Goal: Transaction & Acquisition: Book appointment/travel/reservation

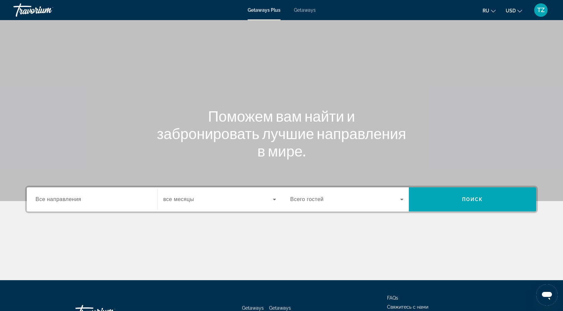
click at [265, 205] on div "Search widget" at bounding box center [219, 199] width 113 height 19
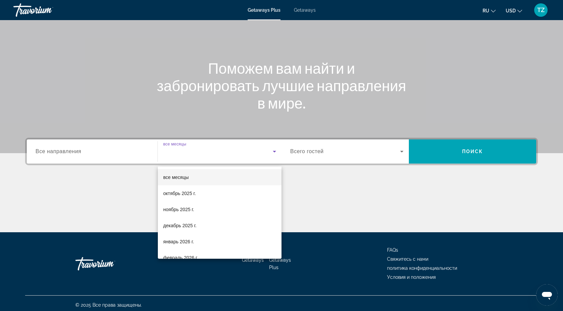
scroll to position [51, 0]
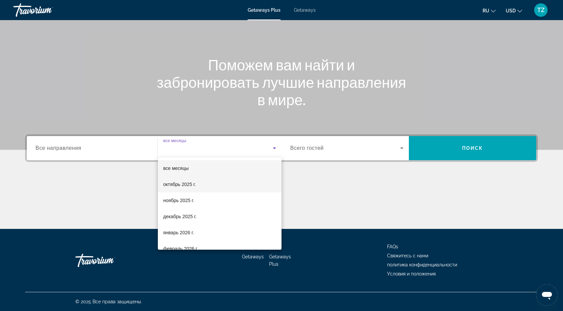
click at [221, 190] on mat-option "октябрь 2025 г." at bounding box center [220, 184] width 124 height 16
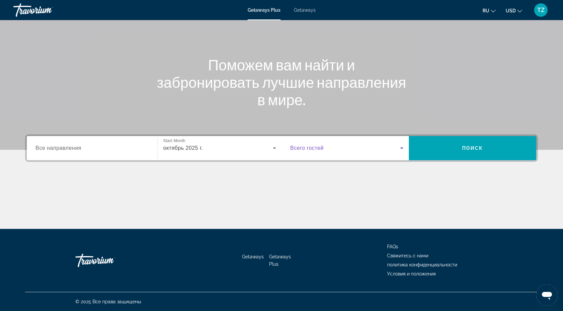
click at [378, 147] on span "Search widget" at bounding box center [345, 148] width 110 height 8
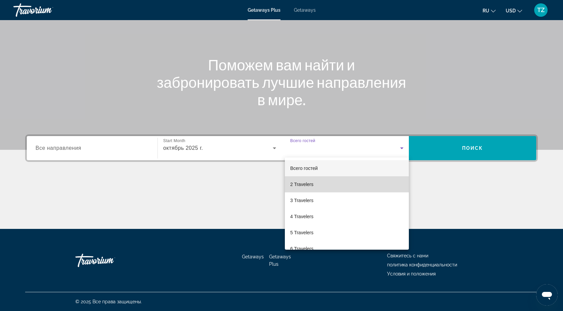
click at [332, 180] on mat-option "2 Travelers" at bounding box center [347, 184] width 124 height 16
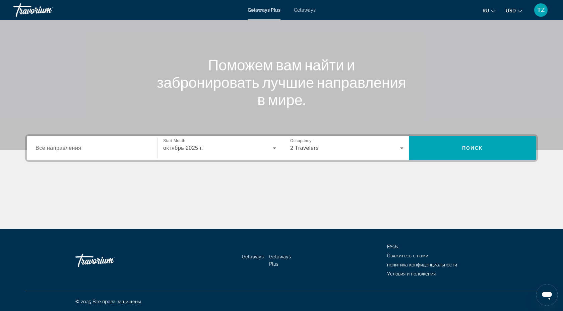
click at [57, 152] on div "Search widget" at bounding box center [91, 148] width 113 height 19
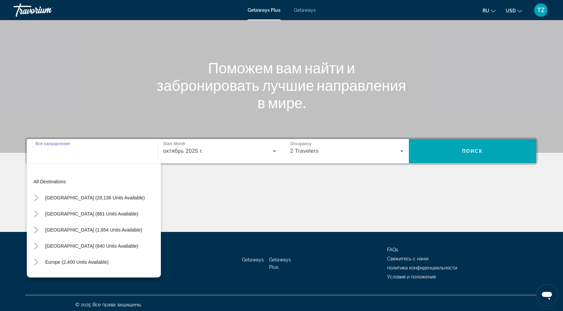
click at [57, 152] on input "Destination Все направления" at bounding box center [91, 151] width 113 height 8
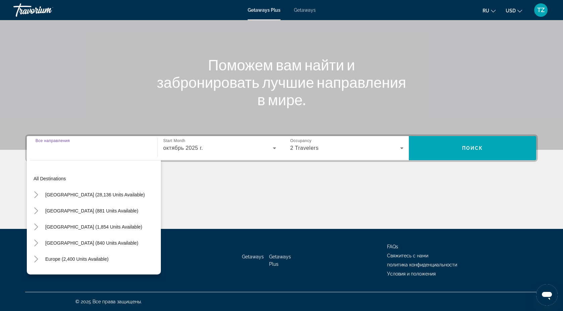
scroll to position [48, 0]
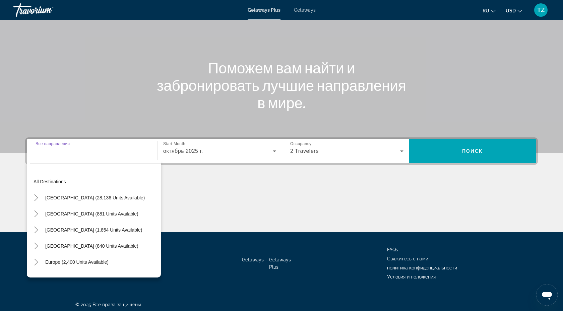
click at [65, 155] on input "Destination Все направления" at bounding box center [91, 151] width 113 height 8
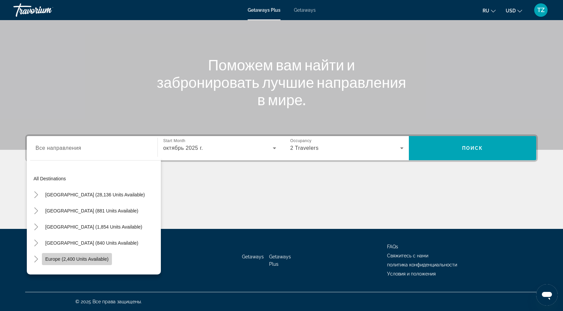
click at [82, 261] on span "Europe (2,400 units available)" at bounding box center [76, 258] width 63 height 5
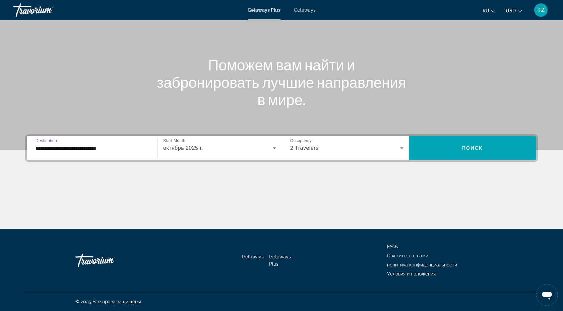
click at [112, 149] on input "**********" at bounding box center [91, 148] width 113 height 8
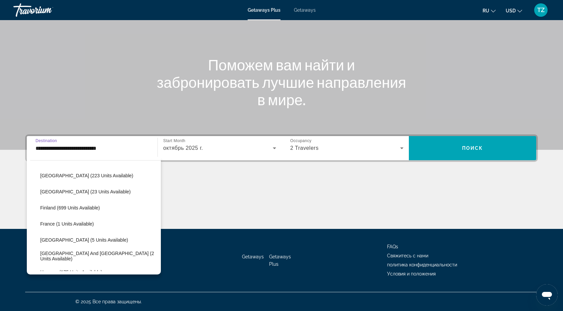
scroll to position [116, 0]
click at [57, 235] on span "Search widget" at bounding box center [99, 239] width 124 height 16
type input "**********"
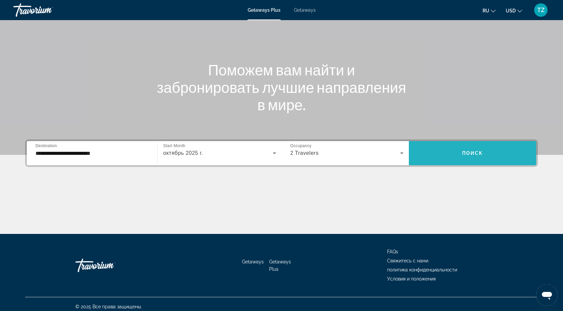
scroll to position [0, 0]
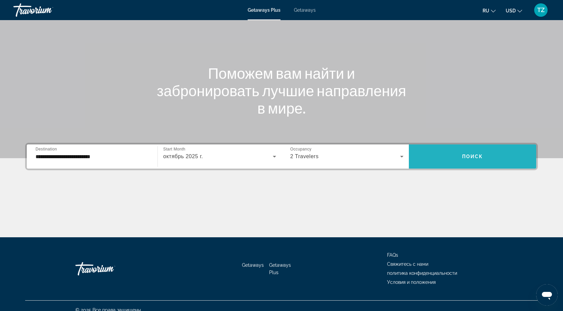
click at [459, 158] on span "Search widget" at bounding box center [472, 156] width 127 height 16
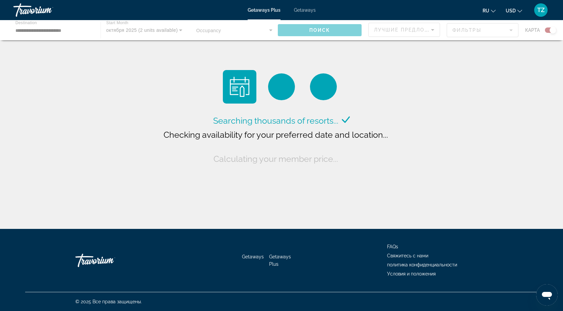
click at [459, 158] on div "Searching thousands of resorts... Checking availability for your preferred date…" at bounding box center [281, 116] width 563 height 232
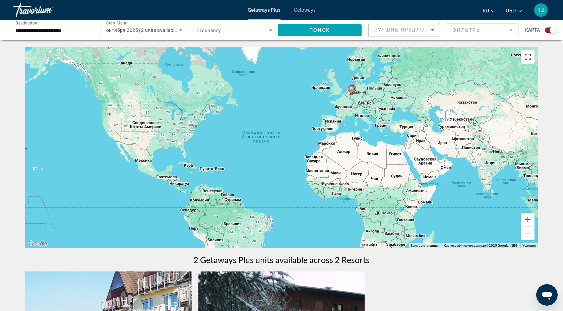
click at [302, 14] on div "Getaways Plus Getaways ru English Español Français Italiano Português русский U…" at bounding box center [281, 9] width 563 height 17
click at [305, 12] on span "Getaways" at bounding box center [305, 9] width 22 height 5
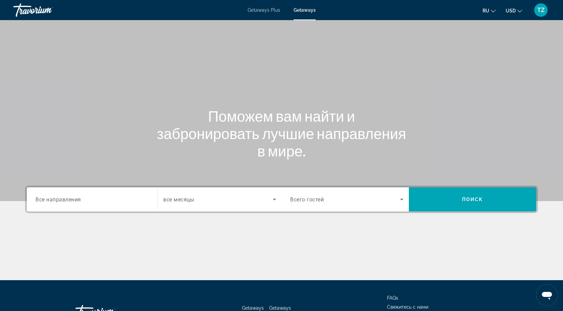
click at [346, 204] on div "Search widget" at bounding box center [346, 199] width 113 height 19
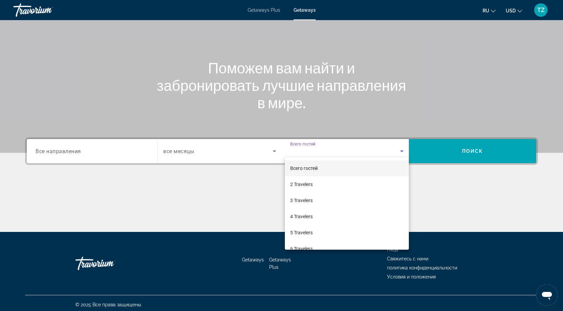
scroll to position [51, 0]
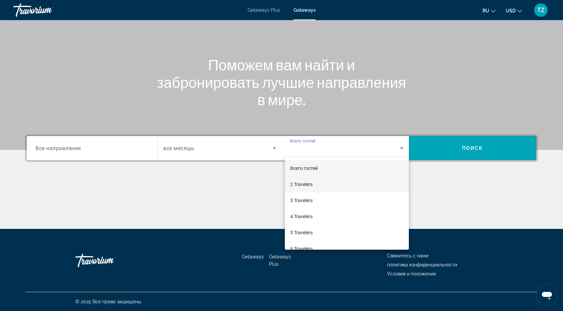
click at [317, 187] on mat-option "2 Travelers" at bounding box center [347, 184] width 124 height 16
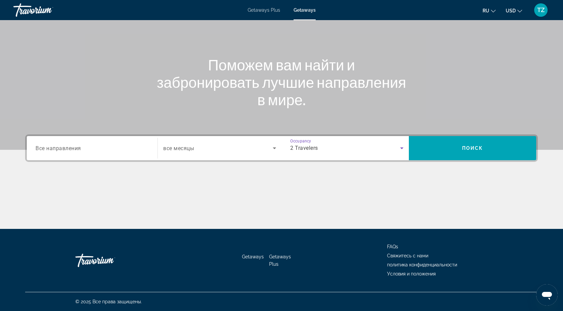
click at [393, 145] on div "2 Travelers" at bounding box center [345, 148] width 110 height 8
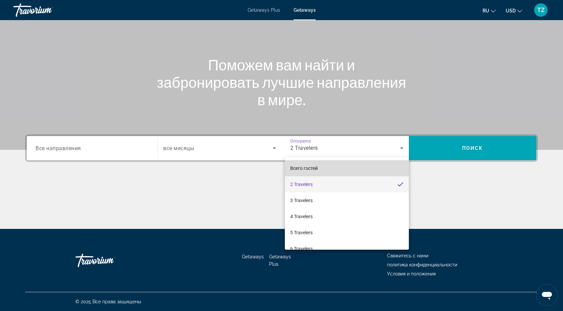
click at [360, 167] on mat-option "Всего гостей" at bounding box center [347, 168] width 124 height 16
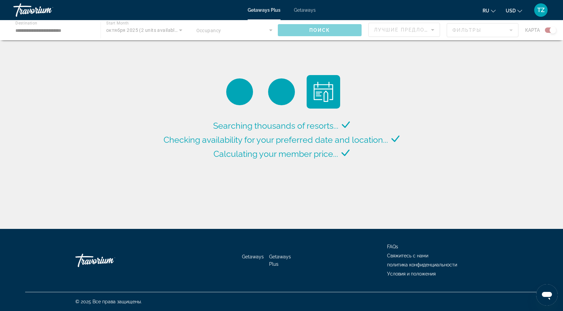
click at [301, 13] on div "Getaways Plus Getaways ru English Español Français Italiano Português русский U…" at bounding box center [281, 9] width 563 height 17
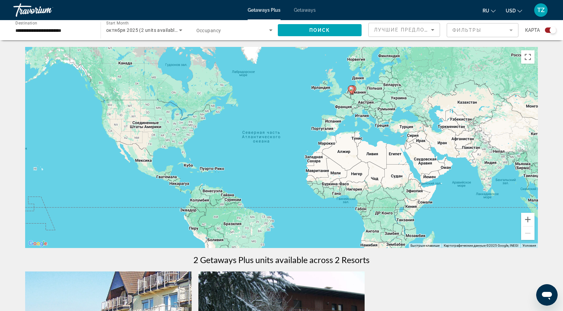
click at [303, 11] on span "Getaways" at bounding box center [305, 9] width 22 height 5
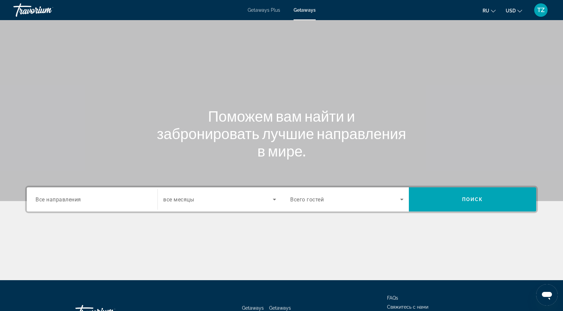
click at [59, 201] on span "Все направления" at bounding box center [58, 199] width 46 height 6
click at [59, 201] on input "Destination Все направления" at bounding box center [91, 200] width 113 height 8
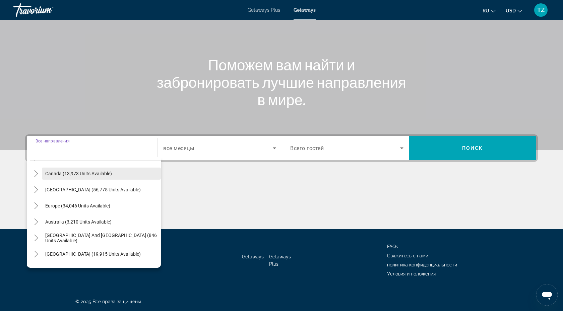
scroll to position [43, 0]
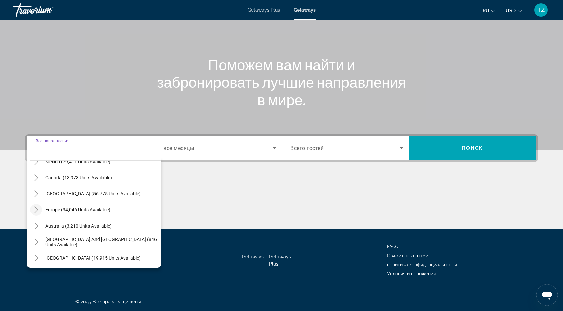
click at [33, 209] on icon "Toggle Europe (34,046 units available)" at bounding box center [36, 209] width 7 height 7
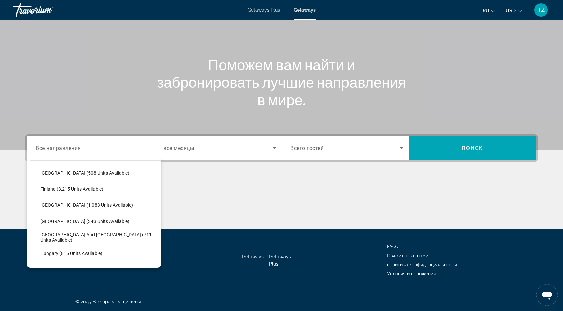
scroll to position [161, 0]
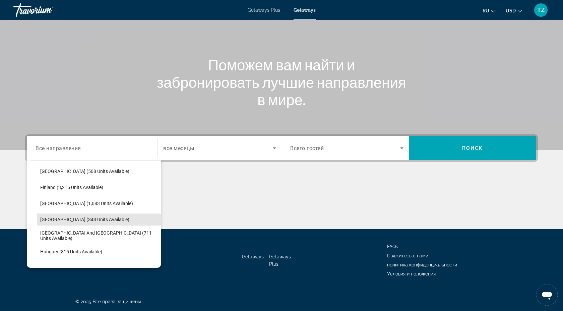
click at [48, 217] on span "[GEOGRAPHIC_DATA] (343 units available)" at bounding box center [84, 219] width 89 height 5
type input "**********"
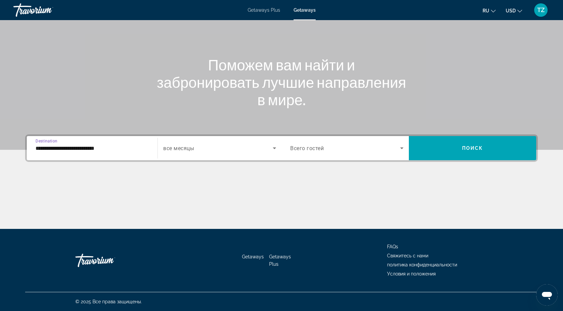
click at [229, 147] on span "Search widget" at bounding box center [217, 148] width 109 height 8
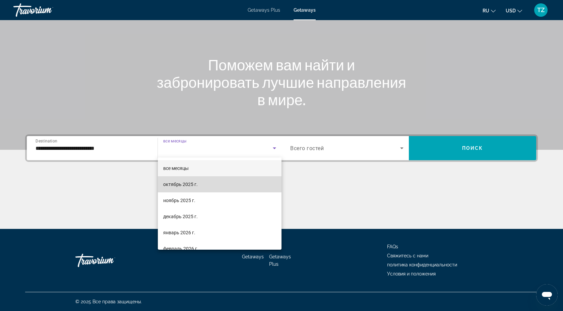
click at [201, 179] on mat-option "октябрь 2025 г." at bounding box center [220, 184] width 124 height 16
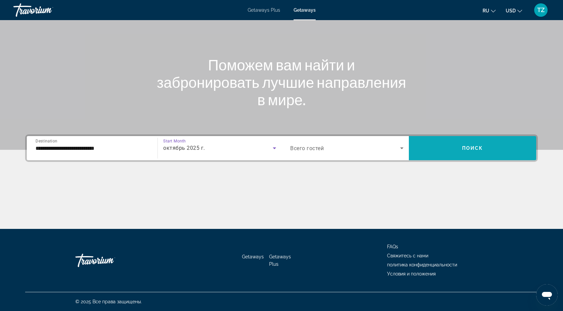
click at [442, 151] on span "Search widget" at bounding box center [472, 148] width 127 height 16
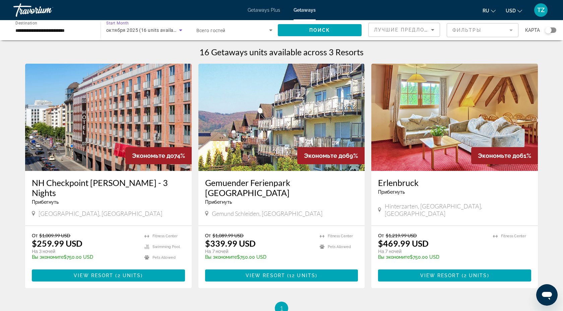
click at [179, 31] on icon "Search widget" at bounding box center [180, 30] width 8 height 8
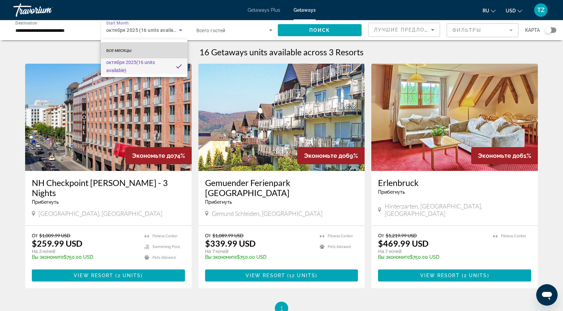
click at [148, 46] on mat-option "все месяцы" at bounding box center [144, 50] width 87 height 16
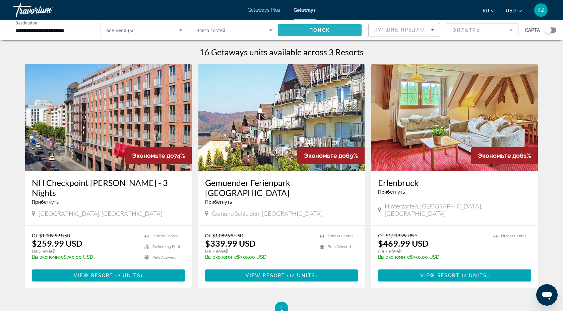
click at [318, 28] on span "Поиск" at bounding box center [319, 29] width 21 height 5
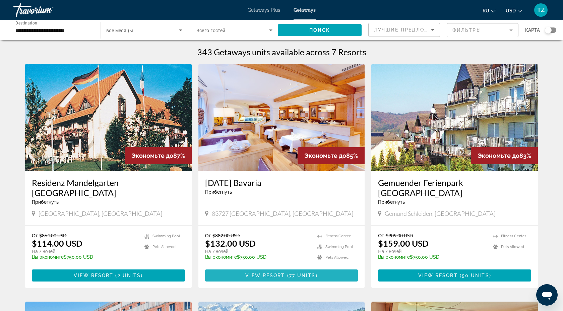
click at [287, 273] on span "( 77 units )" at bounding box center [301, 275] width 32 height 5
click at [56, 33] on input "**********" at bounding box center [53, 30] width 76 height 8
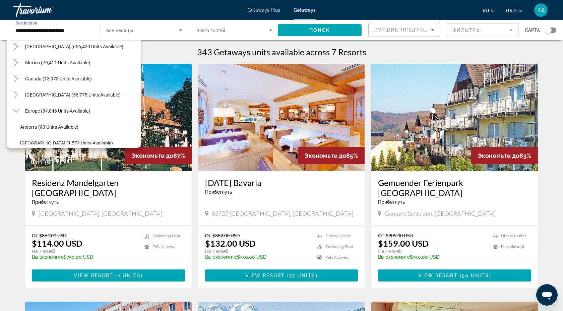
scroll to position [26, 0]
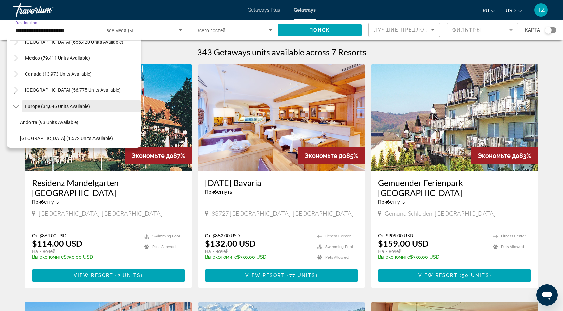
click at [48, 102] on span "Search widget" at bounding box center [81, 106] width 119 height 16
type input "**********"
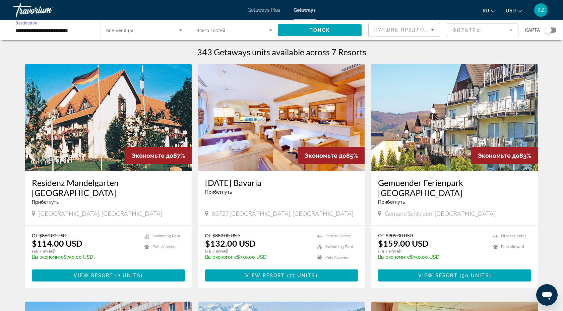
click at [170, 34] on span "Search widget" at bounding box center [142, 30] width 73 height 8
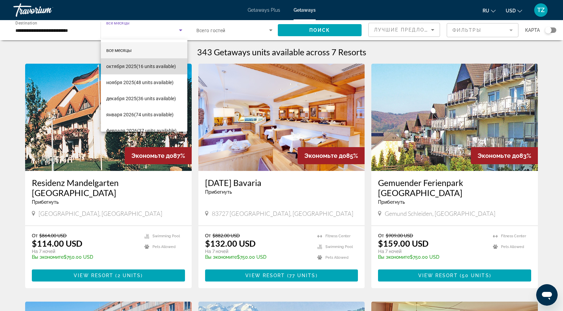
click at [157, 63] on span "октября 2025 (16 units available)" at bounding box center [141, 66] width 70 height 8
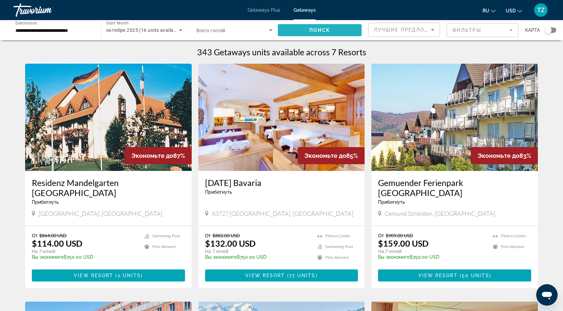
click at [338, 27] on span "Search widget" at bounding box center [320, 30] width 84 height 16
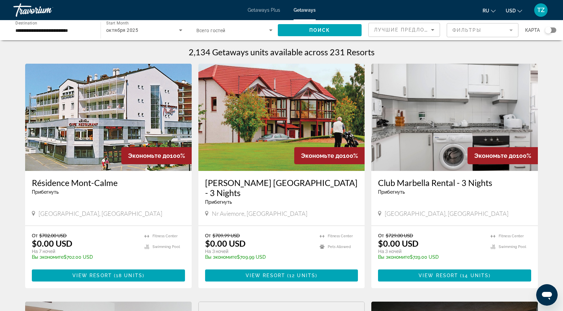
click at [86, 140] on img "Main content" at bounding box center [108, 117] width 166 height 107
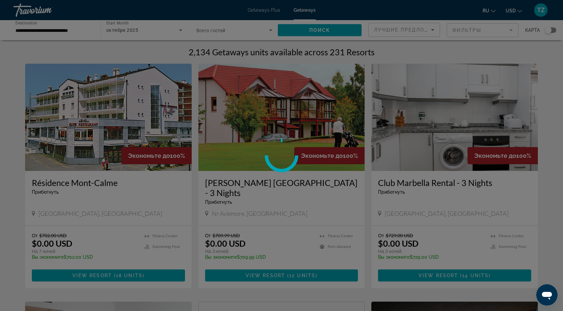
scroll to position [0, 0]
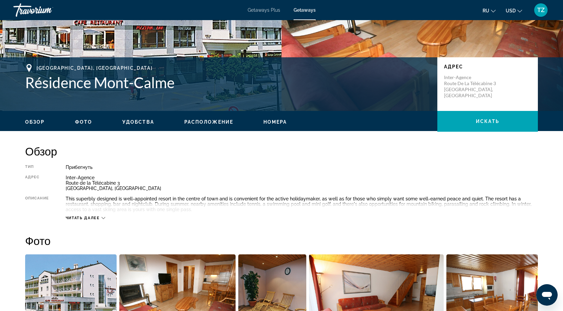
scroll to position [109, 0]
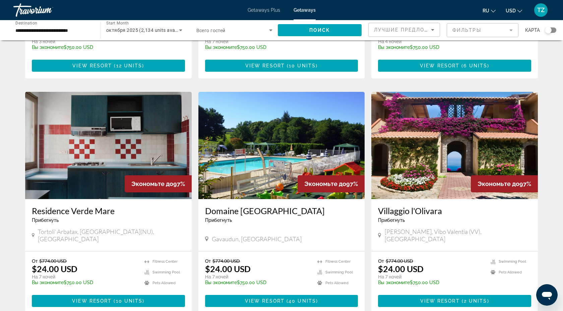
scroll to position [683, 0]
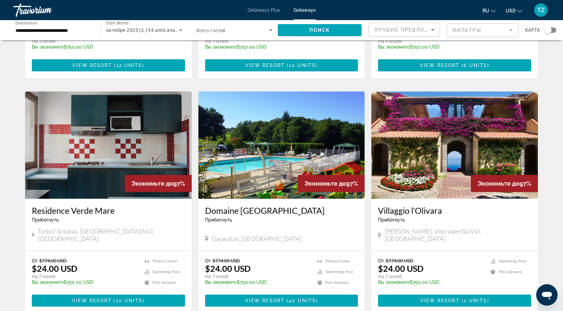
click at [449, 144] on img "Main content" at bounding box center [454, 144] width 166 height 107
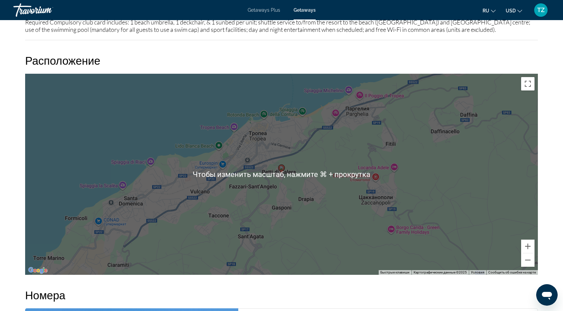
scroll to position [960, 0]
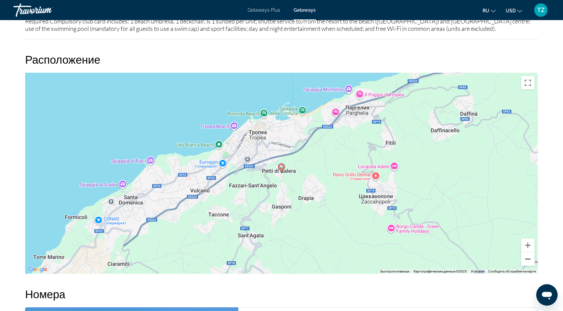
click at [528, 260] on button "Уменьшить" at bounding box center [527, 258] width 13 height 13
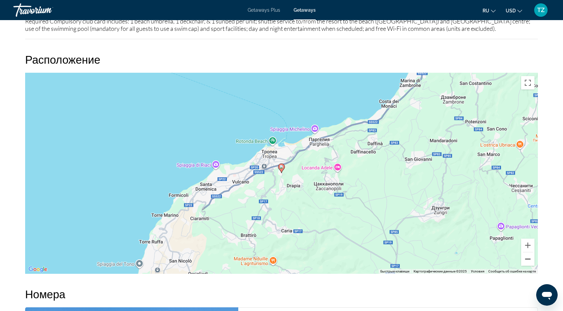
click at [528, 260] on button "Уменьшить" at bounding box center [527, 258] width 13 height 13
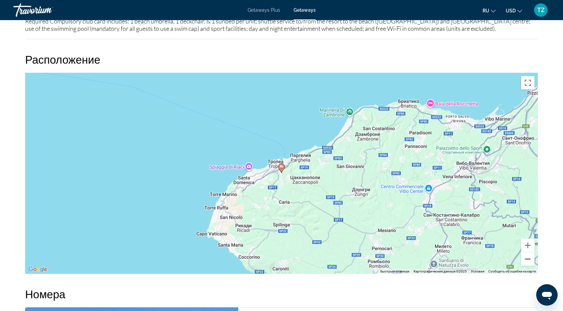
click at [528, 260] on button "Уменьшить" at bounding box center [527, 258] width 13 height 13
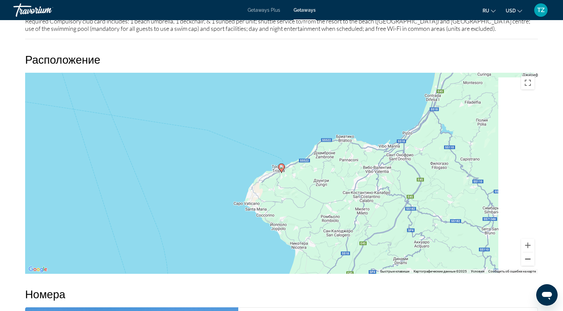
click at [528, 260] on button "Уменьшить" at bounding box center [527, 258] width 13 height 13
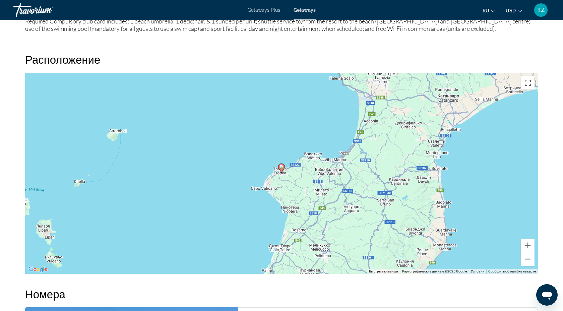
click at [528, 260] on button "Уменьшить" at bounding box center [527, 258] width 13 height 13
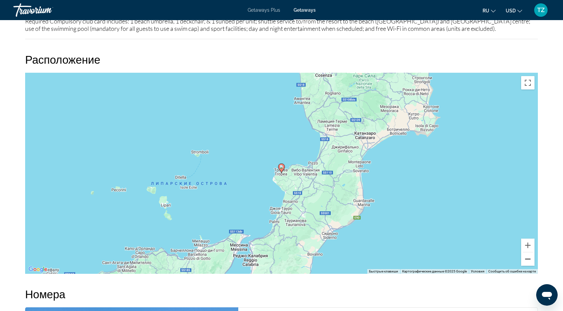
click at [528, 260] on button "Уменьшить" at bounding box center [527, 258] width 13 height 13
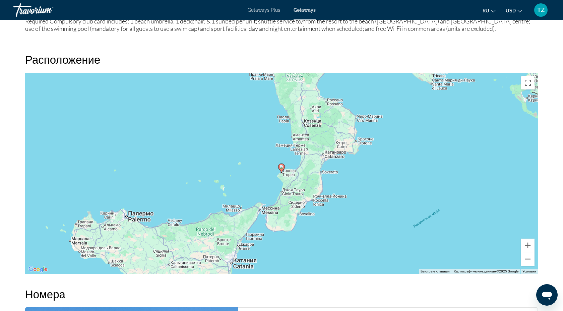
click at [528, 260] on button "Уменьшить" at bounding box center [527, 258] width 13 height 13
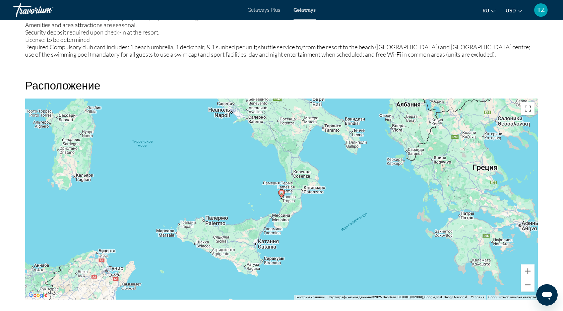
scroll to position [931, 0]
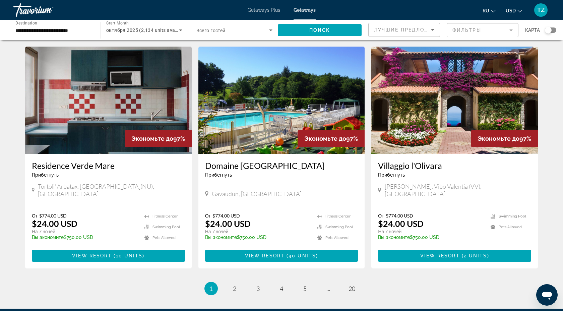
scroll to position [773, 0]
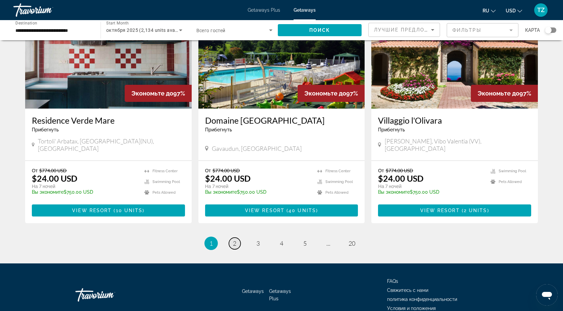
click at [237, 237] on link "page 2" at bounding box center [235, 243] width 12 height 12
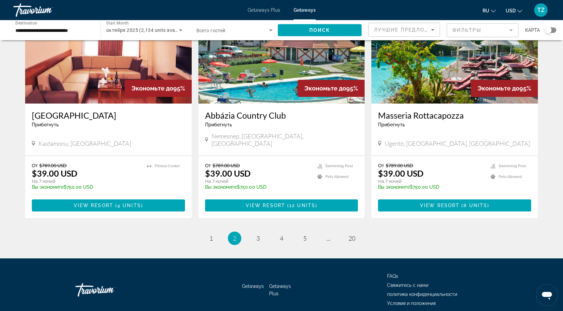
scroll to position [783, 0]
click at [259, 234] on span "3" at bounding box center [257, 237] width 3 height 7
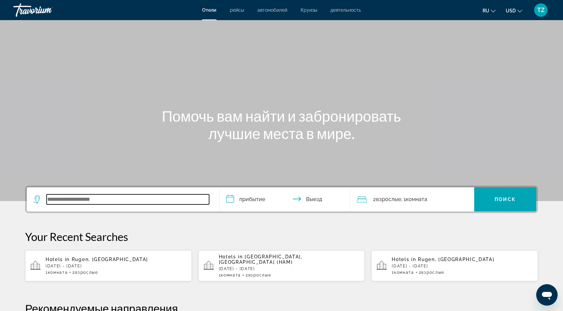
click at [100, 203] on input "Search widget" at bounding box center [128, 199] width 162 height 10
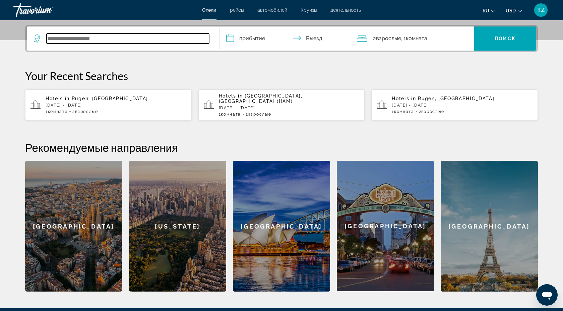
scroll to position [164, 0]
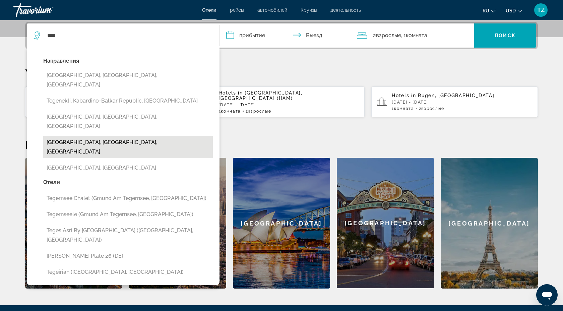
click at [145, 136] on button "Tegernsee, Upper Bavarian Alps And Lakes, Germany" at bounding box center [127, 147] width 169 height 22
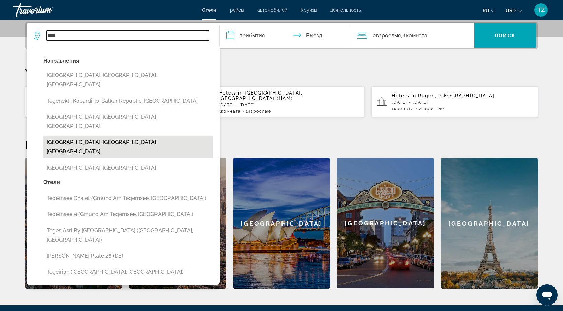
type input "**********"
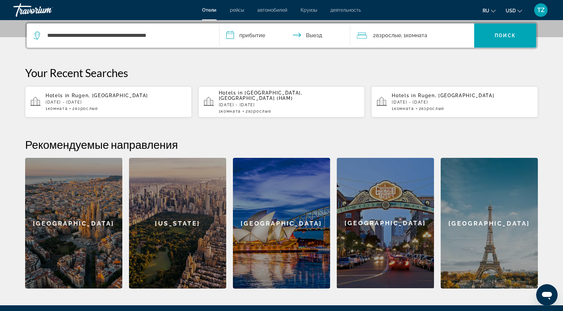
click at [268, 35] on input "**********" at bounding box center [285, 36] width 133 height 26
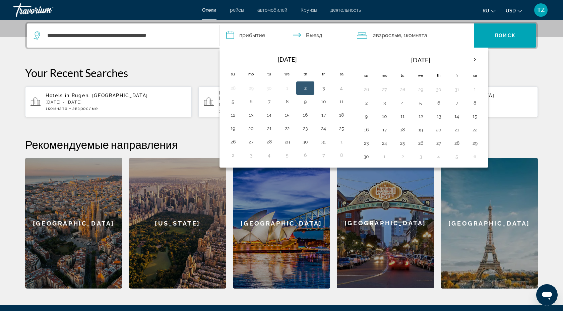
click at [306, 88] on button "2" at bounding box center [305, 87] width 11 height 9
click at [238, 99] on button "5" at bounding box center [232, 101] width 11 height 9
type input "**********"
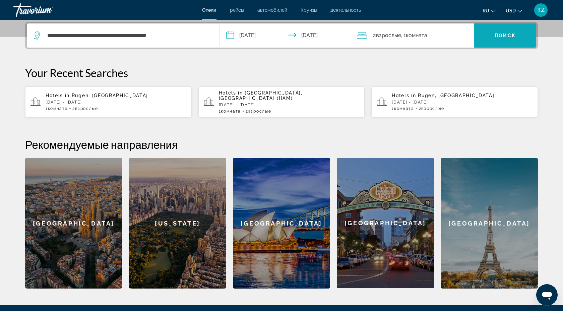
click at [485, 40] on span "Search widget" at bounding box center [505, 35] width 62 height 16
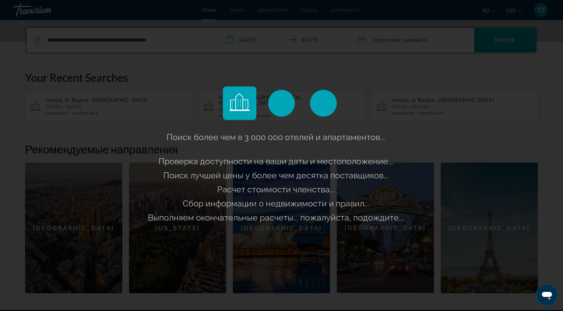
scroll to position [158, 0]
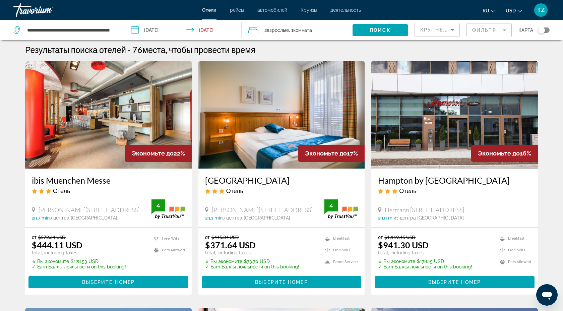
scroll to position [2, 0]
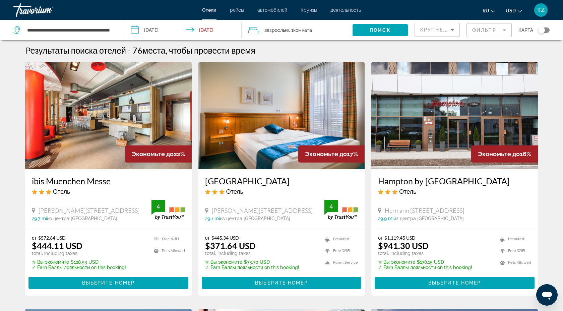
click at [495, 26] on mat-form-field "Фильтр" at bounding box center [488, 30] width 45 height 14
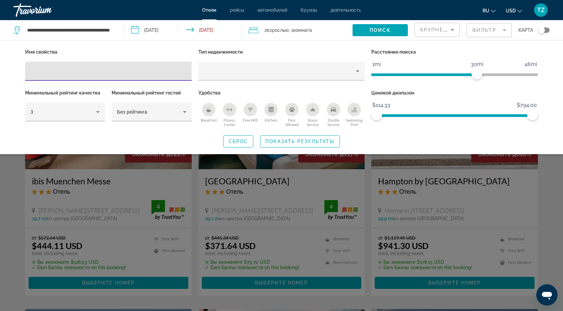
click at [444, 31] on span "Крупнейшие сбережения" at bounding box center [460, 29] width 81 height 5
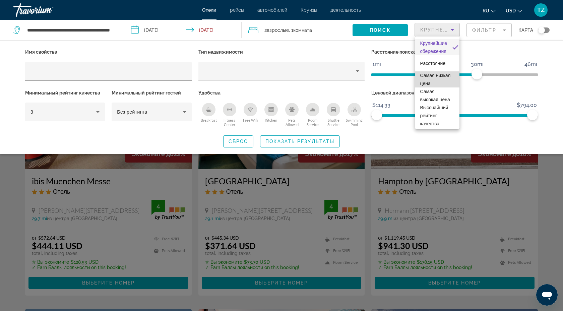
click at [432, 83] on span "Самая низкая цена" at bounding box center [437, 79] width 34 height 16
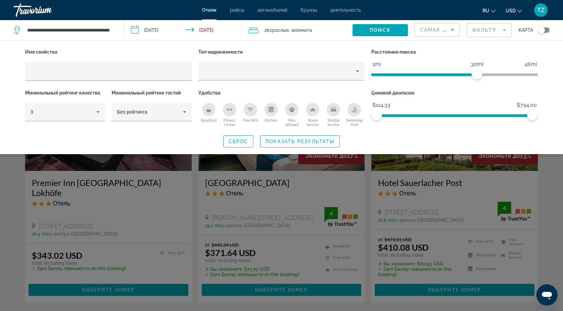
click at [339, 46] on div "Имя свойства Тип недвижимости Расстояние поиска 1mi 46mi 30mi Минимальный рейти…" at bounding box center [281, 97] width 563 height 114
click at [494, 25] on mat-form-field "Фильтр" at bounding box center [488, 30] width 45 height 14
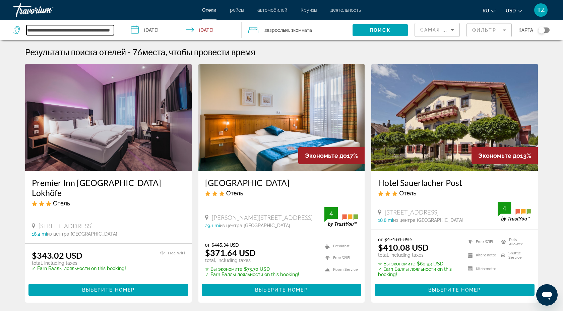
click at [98, 29] on input "**********" at bounding box center [69, 30] width 87 height 10
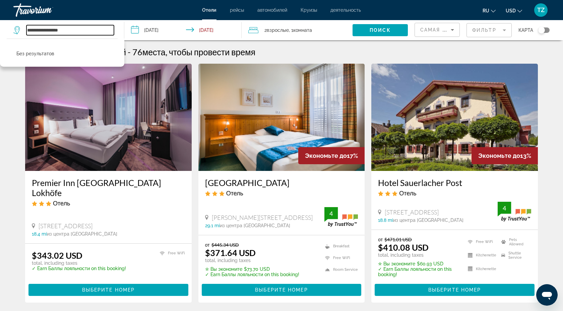
click at [83, 32] on input "**********" at bounding box center [69, 30] width 87 height 10
type input "*"
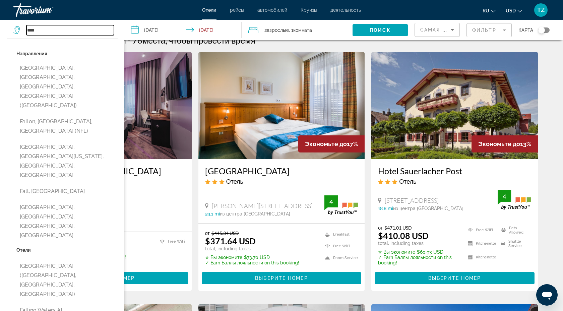
scroll to position [12, 0]
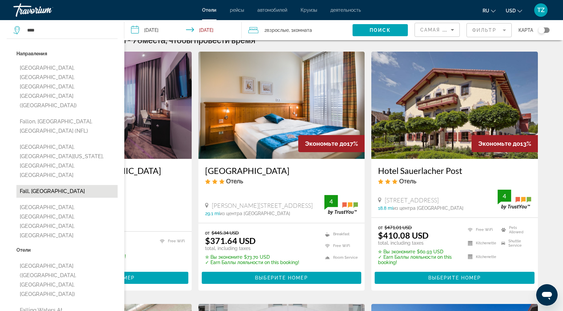
click at [30, 185] on button "Fall, Germany" at bounding box center [66, 191] width 101 height 13
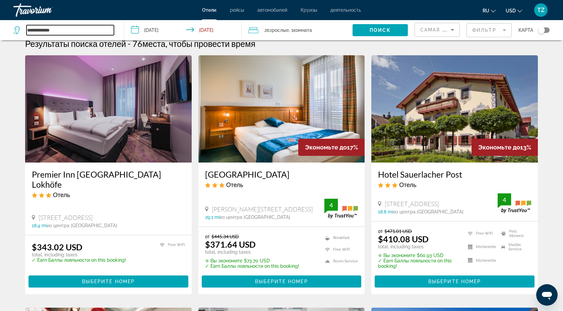
scroll to position [8, 0]
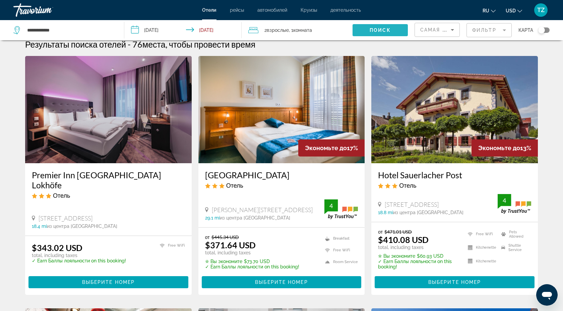
click at [371, 32] on span "Поиск" at bounding box center [379, 29] width 21 height 5
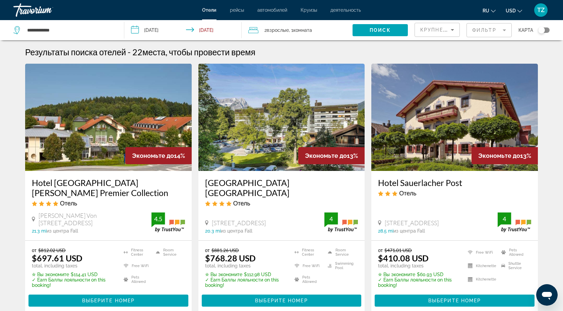
click at [433, 32] on span "Крупнейшие сбережения" at bounding box center [460, 29] width 81 height 5
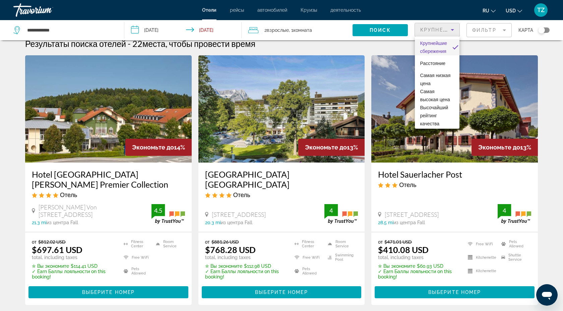
scroll to position [9, 0]
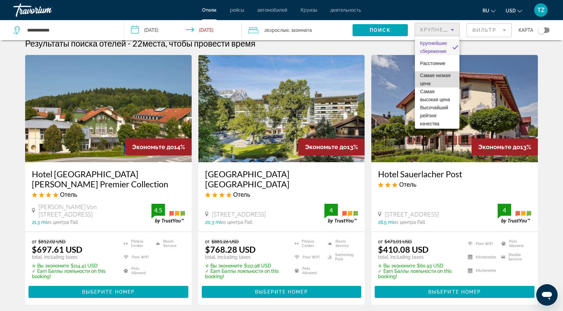
click at [428, 76] on span "Самая низкая цена" at bounding box center [435, 79] width 30 height 13
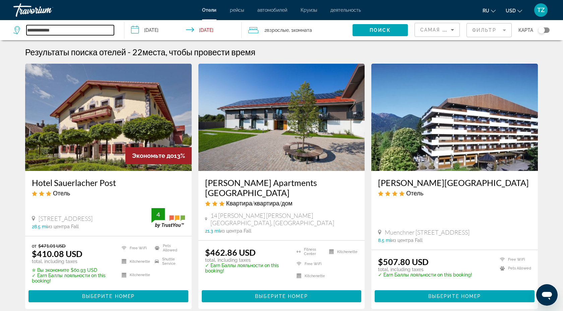
click at [61, 31] on input "**********" at bounding box center [69, 30] width 87 height 10
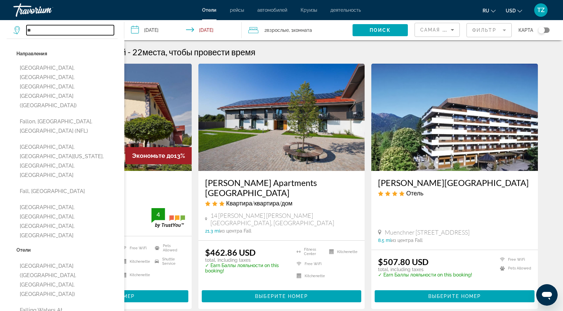
type input "*"
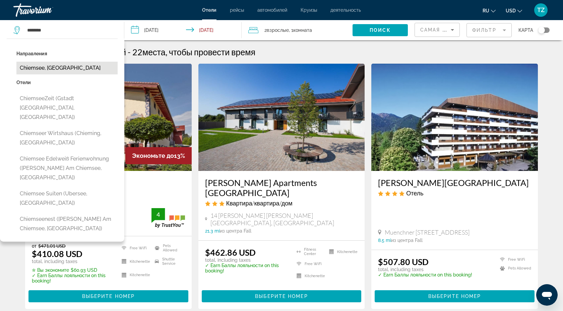
click at [52, 68] on button "Chiemsee, Germany" at bounding box center [66, 68] width 101 height 13
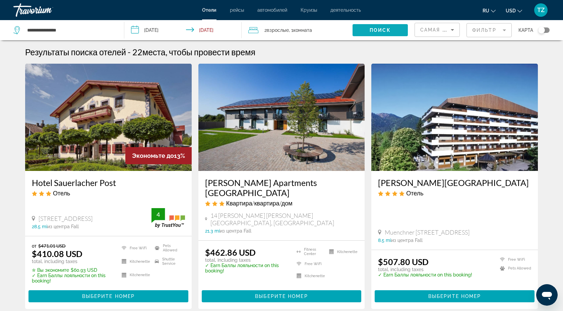
click at [392, 33] on span "Search widget" at bounding box center [379, 30] width 55 height 16
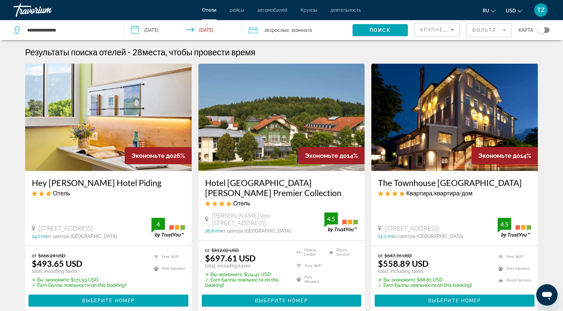
click at [434, 32] on div "Крупнейшие сбережения" at bounding box center [435, 30] width 30 height 8
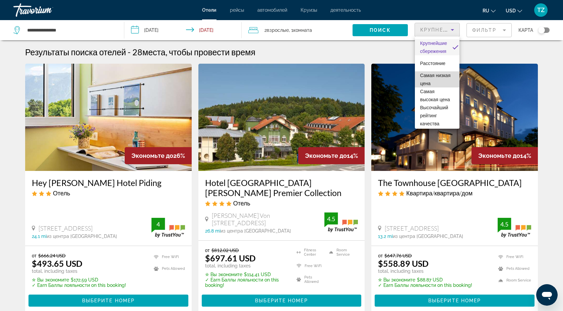
click at [430, 73] on span "Самая низкая цена" at bounding box center [435, 79] width 30 height 13
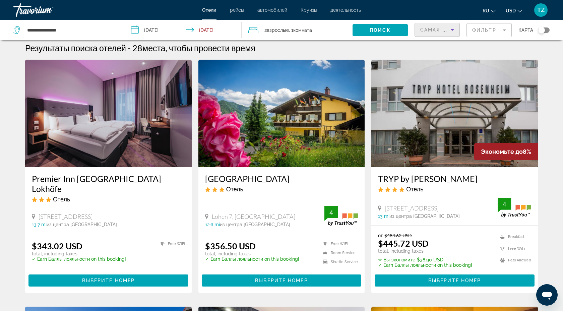
scroll to position [1, 0]
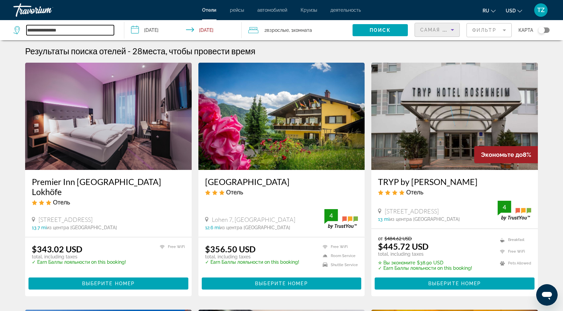
click at [95, 29] on input "**********" at bounding box center [69, 30] width 87 height 10
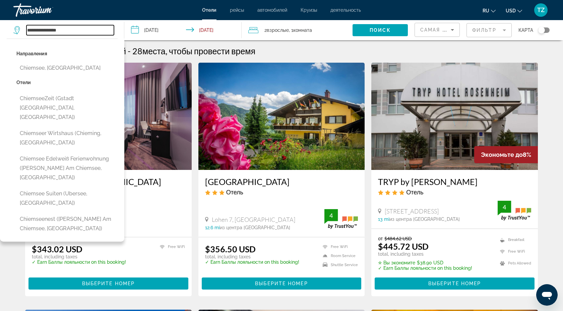
scroll to position [0, 0]
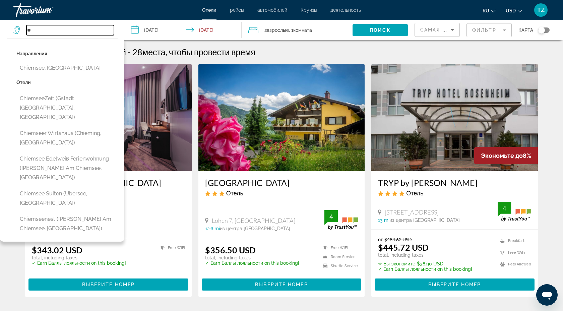
type input "*"
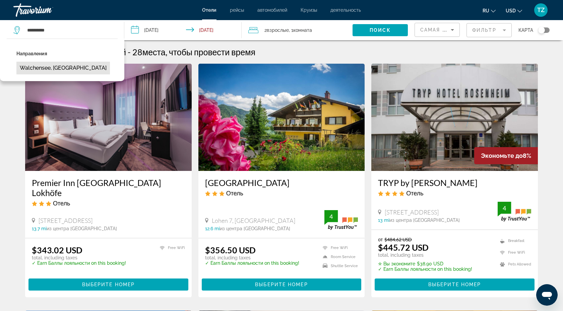
click at [38, 67] on button "Walchensee, Germany" at bounding box center [62, 68] width 93 height 13
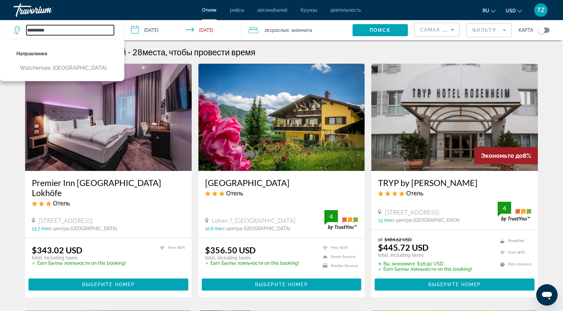
type input "**********"
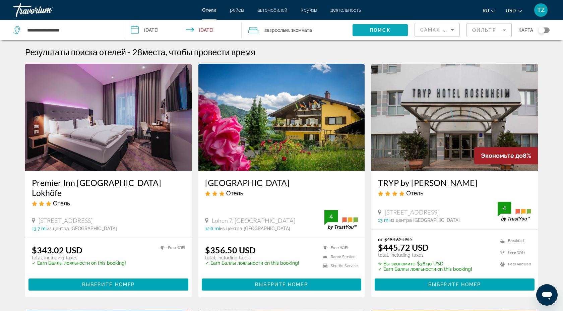
click at [390, 32] on span "Search widget" at bounding box center [379, 30] width 55 height 16
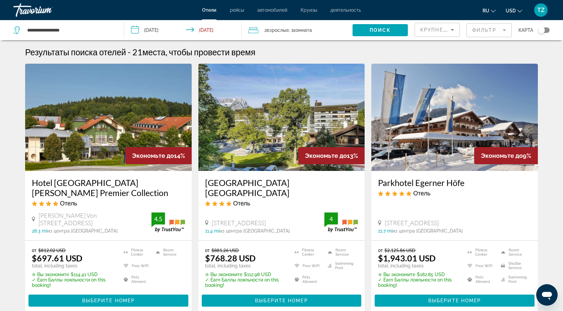
click at [437, 27] on span "Крупнейшие сбережения" at bounding box center [460, 29] width 81 height 5
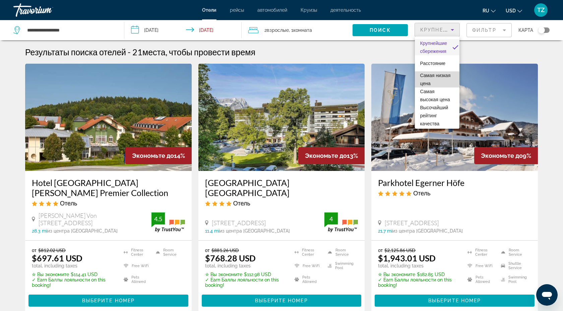
click at [427, 83] on span "Самая низкая цена" at bounding box center [435, 79] width 30 height 13
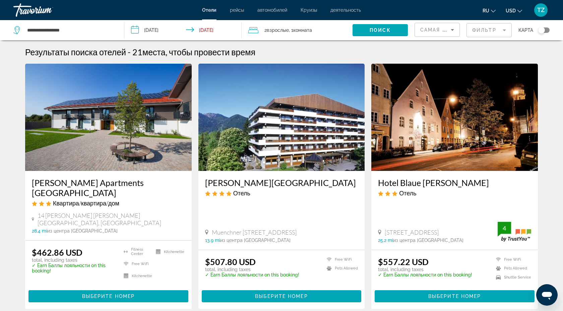
click at [104, 35] on div "**********" at bounding box center [65, 30] width 104 height 20
click at [95, 29] on input "**********" at bounding box center [69, 30] width 87 height 10
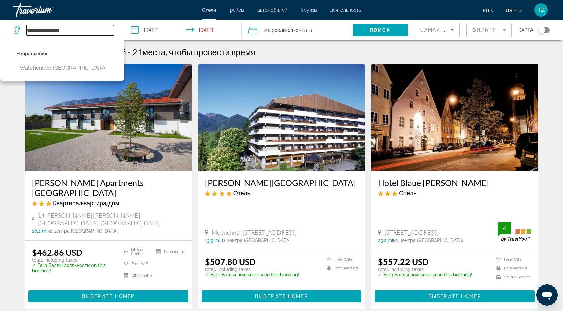
drag, startPoint x: 95, startPoint y: 29, endPoint x: 23, endPoint y: 30, distance: 72.7
click at [23, 30] on div "**********" at bounding box center [63, 30] width 100 height 10
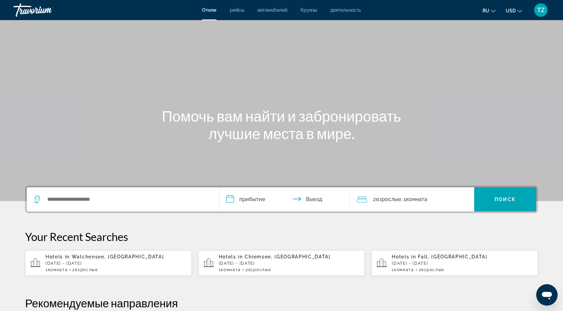
click at [92, 194] on div "Search widget" at bounding box center [122, 199] width 179 height 24
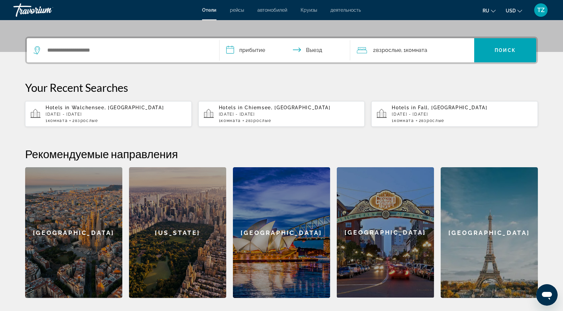
scroll to position [164, 0]
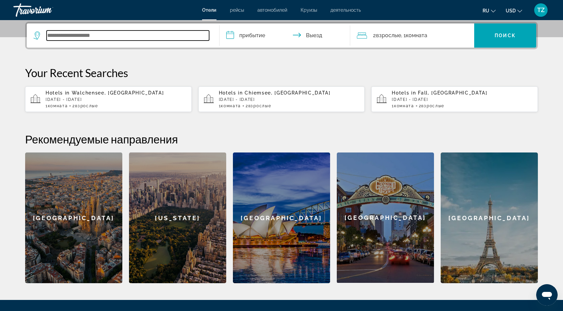
click at [82, 34] on input "Search widget" at bounding box center [128, 35] width 162 height 10
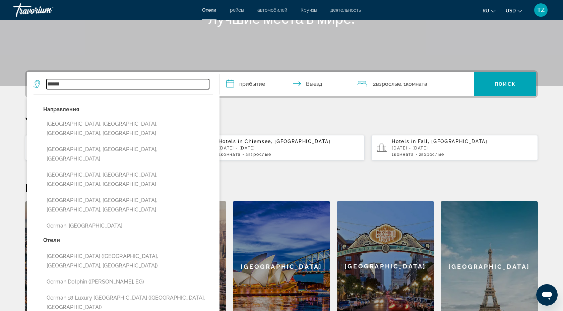
scroll to position [94, 0]
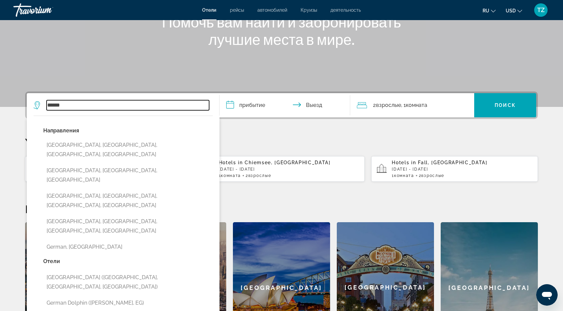
drag, startPoint x: 90, startPoint y: 108, endPoint x: 46, endPoint y: 104, distance: 45.1
click at [46, 104] on div "******" at bounding box center [120, 105] width 175 height 10
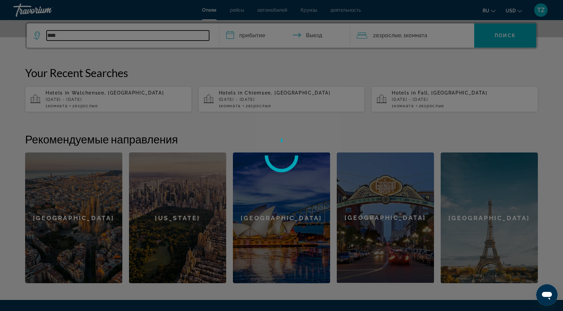
scroll to position [161, 0]
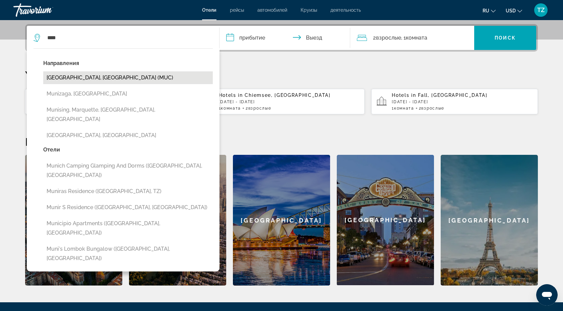
click at [110, 79] on button "Munich, Germany (MUC)" at bounding box center [127, 77] width 169 height 13
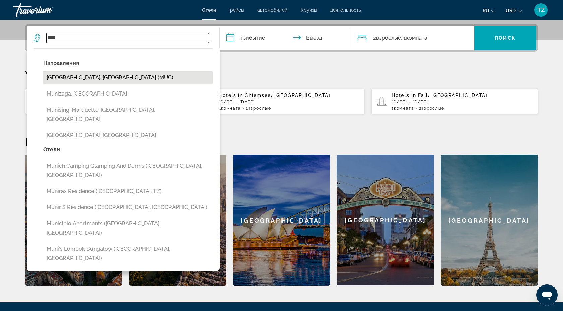
type input "**********"
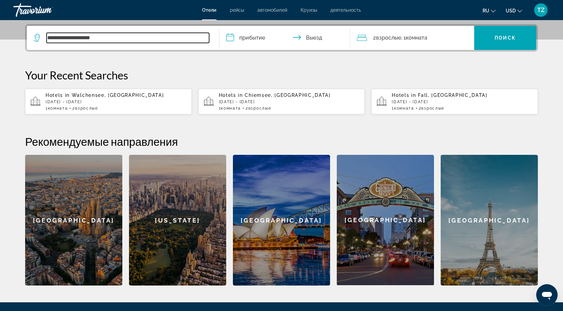
scroll to position [164, 0]
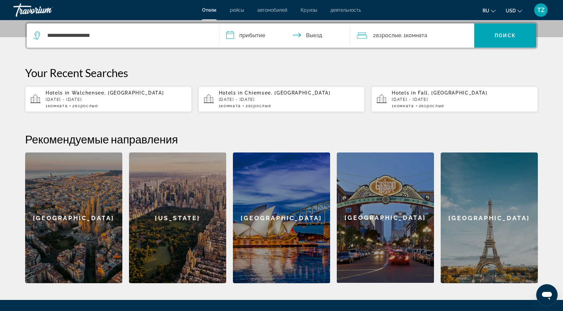
click at [257, 35] on input "**********" at bounding box center [285, 36] width 133 height 26
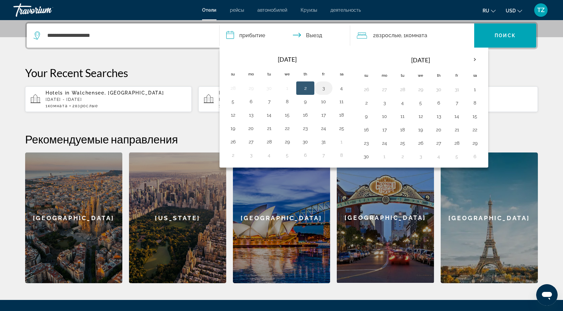
click at [327, 89] on button "3" at bounding box center [323, 87] width 11 height 9
click at [234, 100] on button "5" at bounding box center [232, 101] width 11 height 9
type input "**********"
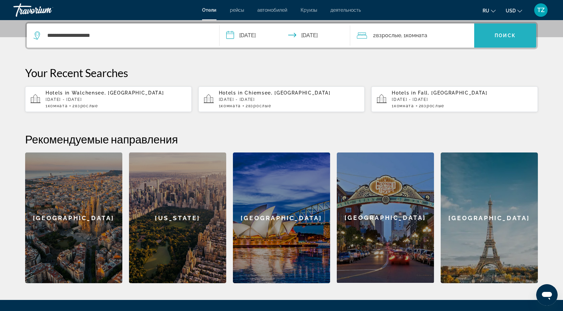
click at [510, 44] on span "Search widget" at bounding box center [505, 35] width 62 height 24
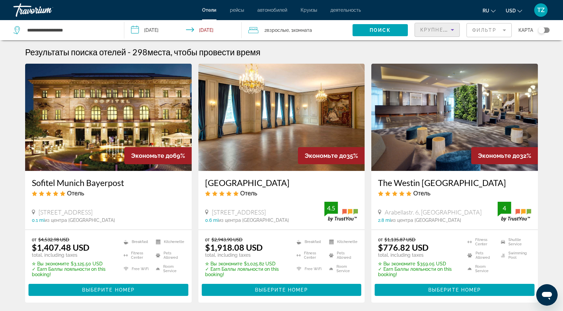
click at [449, 29] on icon "Sort by" at bounding box center [452, 30] width 8 height 8
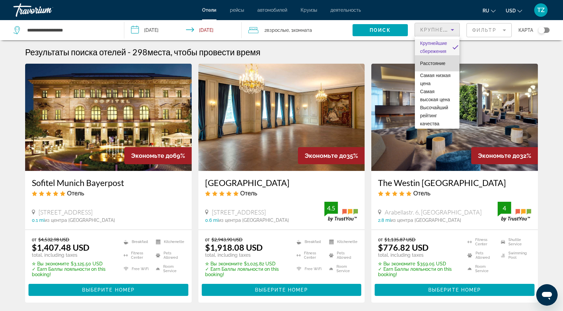
click at [437, 66] on span "Расстояние" at bounding box center [432, 63] width 25 height 8
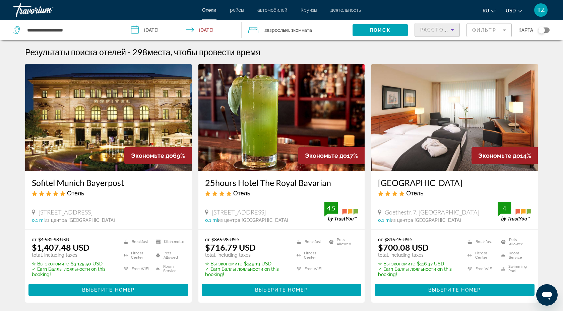
click at [439, 30] on span "Расстояние" at bounding box center [439, 29] width 39 height 5
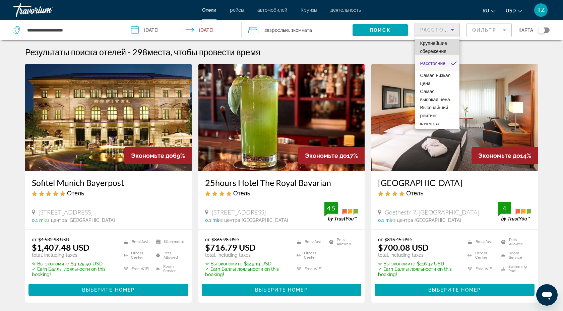
click at [438, 45] on span "Крупнейшие сбережения" at bounding box center [433, 47] width 27 height 13
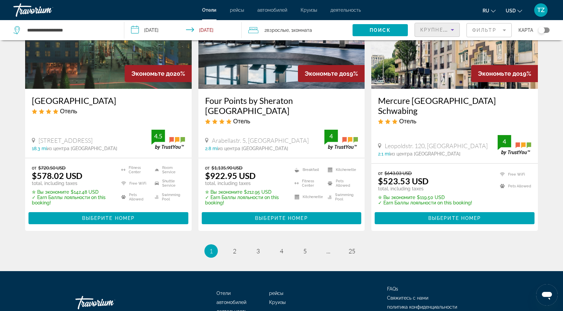
scroll to position [875, 0]
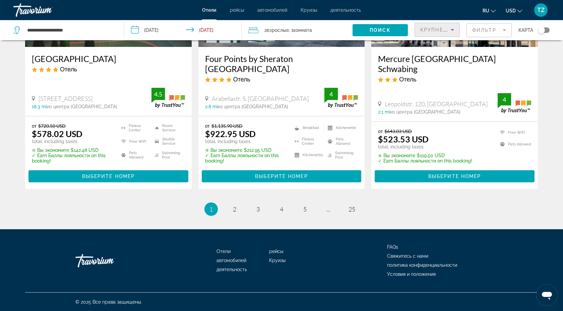
click at [446, 30] on span "Крупнейшие сбережения" at bounding box center [460, 29] width 81 height 5
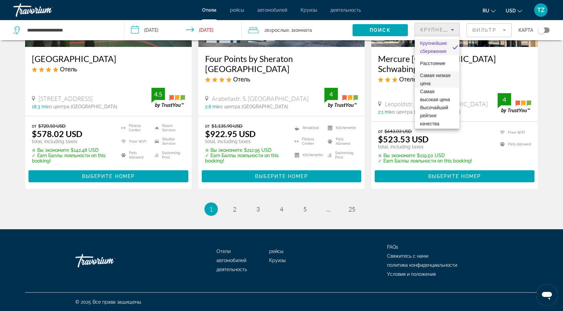
click at [432, 76] on span "Самая низкая цена" at bounding box center [435, 79] width 30 height 13
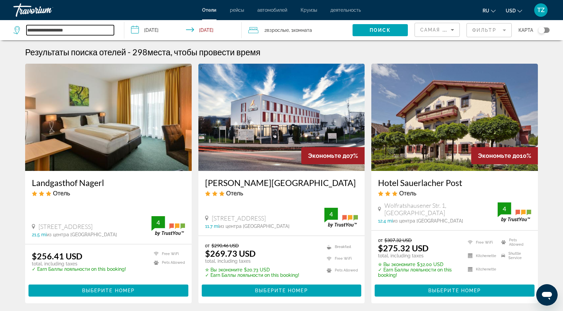
click at [57, 34] on input "**********" at bounding box center [69, 30] width 87 height 10
drag, startPoint x: 83, startPoint y: 31, endPoint x: 31, endPoint y: 31, distance: 51.9
click at [31, 31] on input "**********" at bounding box center [69, 30] width 87 height 10
type input "*"
click at [538, 31] on div "Toggle map" at bounding box center [541, 30] width 7 height 7
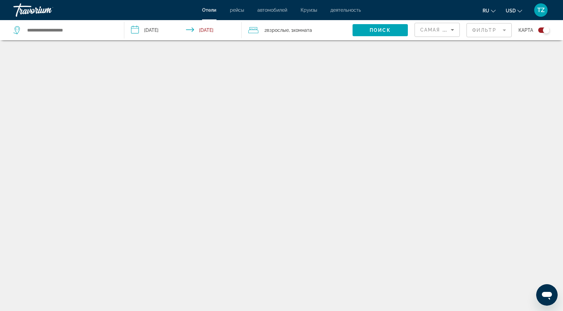
scroll to position [40, 0]
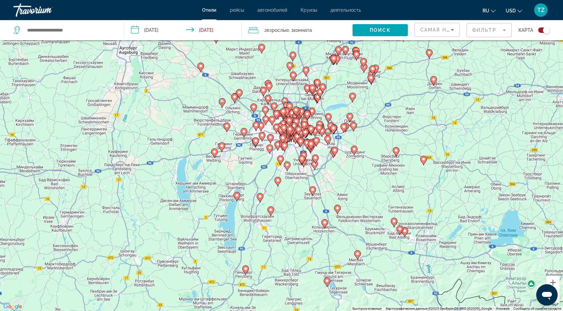
drag, startPoint x: 167, startPoint y: 135, endPoint x: 293, endPoint y: 155, distance: 126.8
click at [293, 155] on div "Чтобы активировать перетаскивание с помощью клавиатуры, нажмите Alt + Ввод. Пос…" at bounding box center [281, 155] width 563 height 311
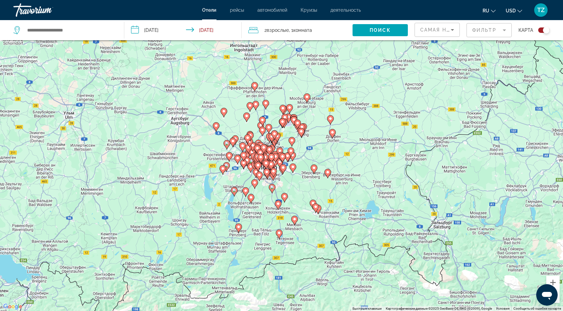
click at [234, 191] on image "Main content" at bounding box center [234, 190] width 4 height 4
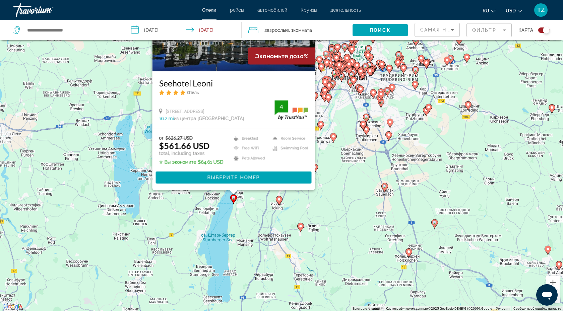
click at [244, 205] on div "Чтобы активировать перетаскивание с помощью клавиатуры, нажмите Alt + Ввод. Пос…" at bounding box center [281, 155] width 563 height 311
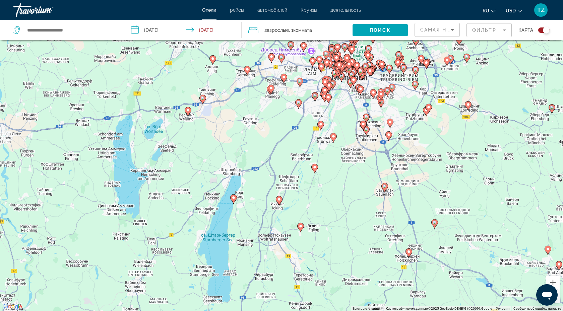
click at [188, 111] on image "Main content" at bounding box center [188, 110] width 4 height 4
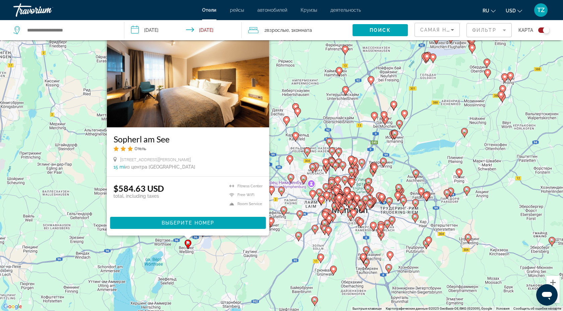
click at [465, 129] on icon "Main content" at bounding box center [464, 132] width 6 height 9
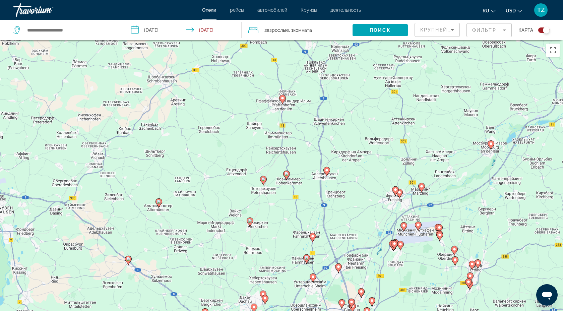
click at [263, 182] on icon "Main content" at bounding box center [263, 180] width 6 height 9
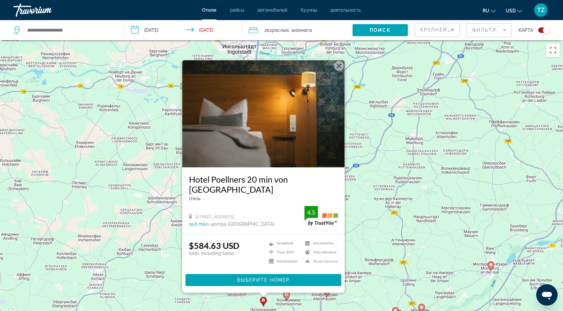
click at [339, 68] on button "Закрыть" at bounding box center [339, 66] width 10 height 10
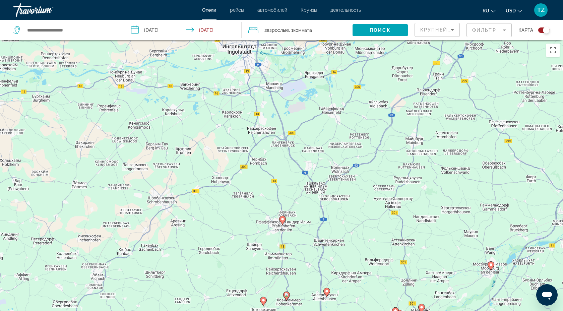
click at [282, 219] on image "Main content" at bounding box center [282, 219] width 4 height 4
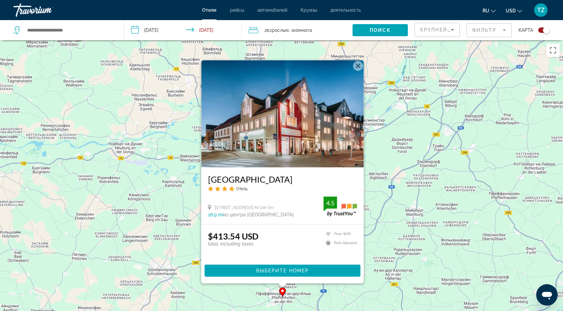
click at [358, 68] on button "Закрыть" at bounding box center [358, 66] width 10 height 10
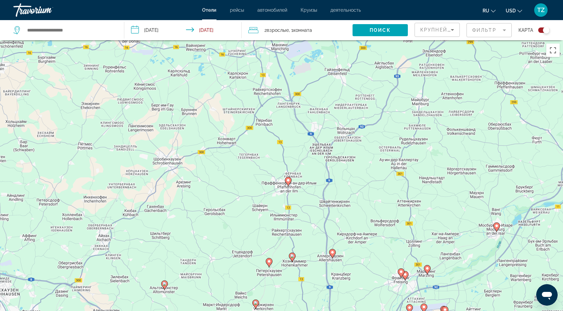
drag, startPoint x: 313, startPoint y: 251, endPoint x: 321, endPoint y: 131, distance: 120.1
click at [320, 132] on div "Чтобы активировать перетаскивание с помощью клавиатуры, нажмите Alt + Ввод. Пос…" at bounding box center [281, 195] width 563 height 311
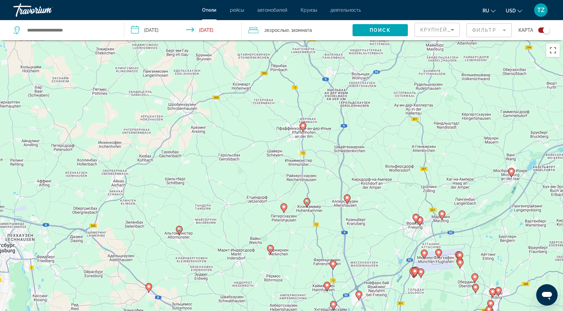
drag, startPoint x: 318, startPoint y: 207, endPoint x: 332, endPoint y: 159, distance: 49.1
click at [332, 159] on div "Чтобы активировать перетаскивание с помощью клавиатуры, нажмите Alt + Ввод. Пос…" at bounding box center [281, 195] width 563 height 311
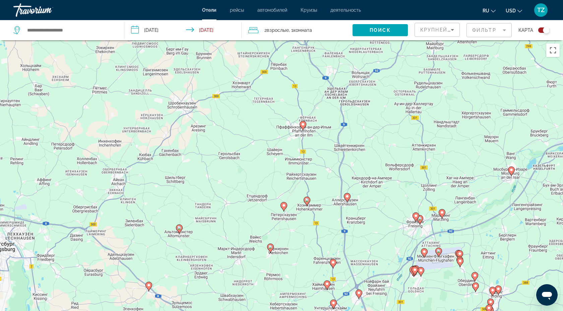
click at [308, 202] on image "Main content" at bounding box center [307, 200] width 4 height 4
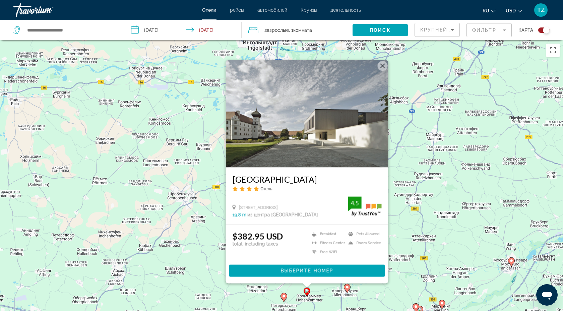
click at [382, 68] on button "Закрыть" at bounding box center [382, 66] width 10 height 10
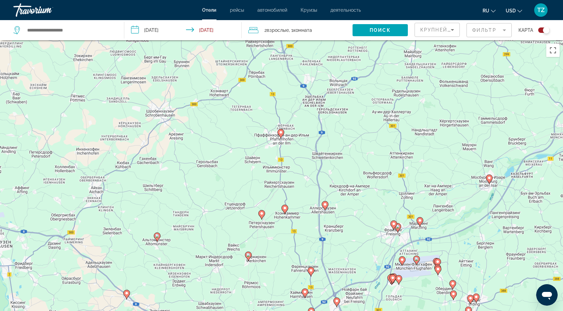
drag, startPoint x: 377, startPoint y: 273, endPoint x: 352, endPoint y: 181, distance: 95.0
click at [353, 180] on div "Чтобы активировать перетаскивание с помощью клавиатуры, нажмите Alt + Ввод. Пос…" at bounding box center [281, 195] width 563 height 311
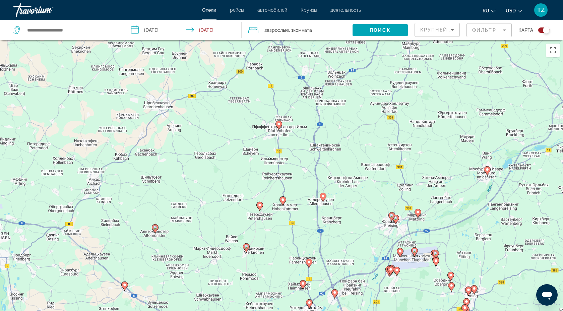
click at [325, 196] on icon "Main content" at bounding box center [323, 197] width 6 height 9
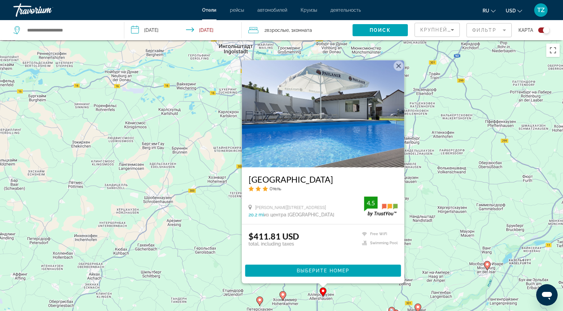
click at [397, 66] on button "Закрыть" at bounding box center [398, 66] width 10 height 10
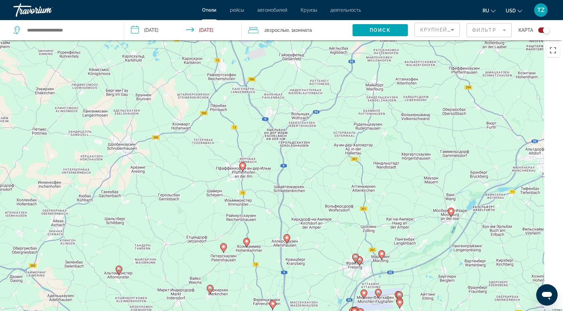
drag, startPoint x: 405, startPoint y: 222, endPoint x: 340, endPoint y: 84, distance: 152.5
click at [340, 85] on div "Чтобы активировать перетаскивание с помощью клавиатуры, нажмите Alt + Ввод. Пос…" at bounding box center [281, 195] width 563 height 311
